Goal: Find specific page/section: Find specific page/section

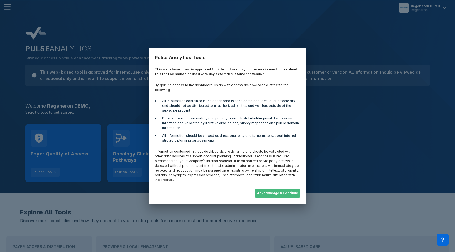
click at [271, 189] on button "Acknowledge & Continue" at bounding box center [277, 193] width 45 height 9
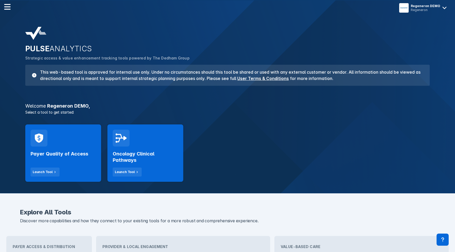
click at [78, 149] on div "Payer Quality of Access Launch Tool" at bounding box center [63, 162] width 65 height 30
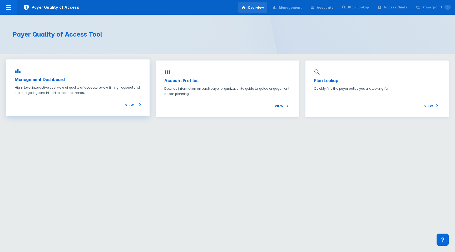
click at [93, 90] on p "High-level interactive overview of quality of access, review timing, regional a…" at bounding box center [78, 90] width 126 height 11
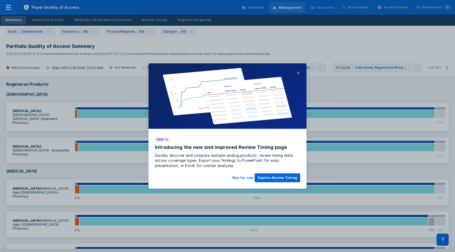
click at [299, 74] on button "×" at bounding box center [299, 73] width 4 height 6
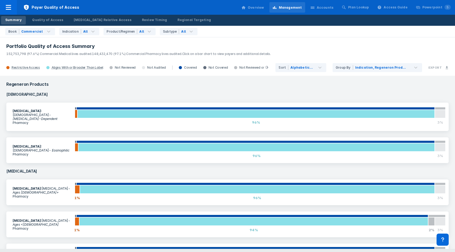
click at [322, 10] on div "Accounts" at bounding box center [322, 7] width 30 height 11
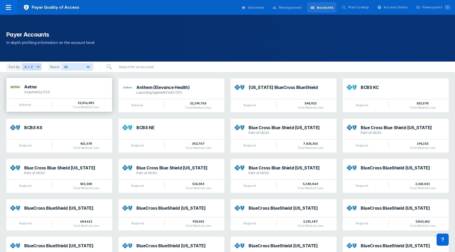
click at [93, 98] on div "Aetna Acquired by CVS" at bounding box center [59, 88] width 106 height 21
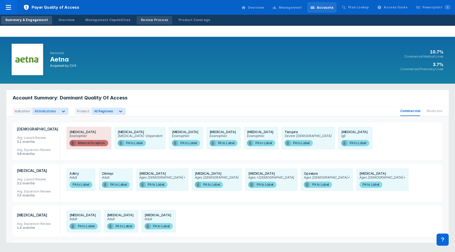
click at [141, 20] on div "Review Process" at bounding box center [154, 20] width 27 height 5
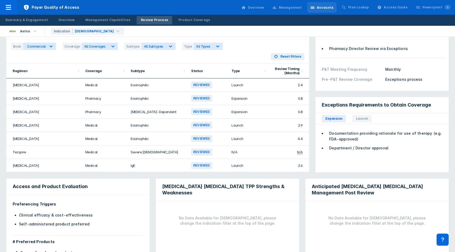
scroll to position [38, 0]
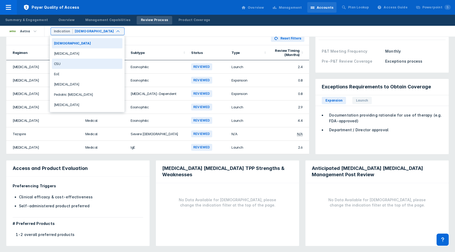
click at [77, 66] on div "CSU" at bounding box center [87, 64] width 71 height 10
